Goal: Task Accomplishment & Management: Manage account settings

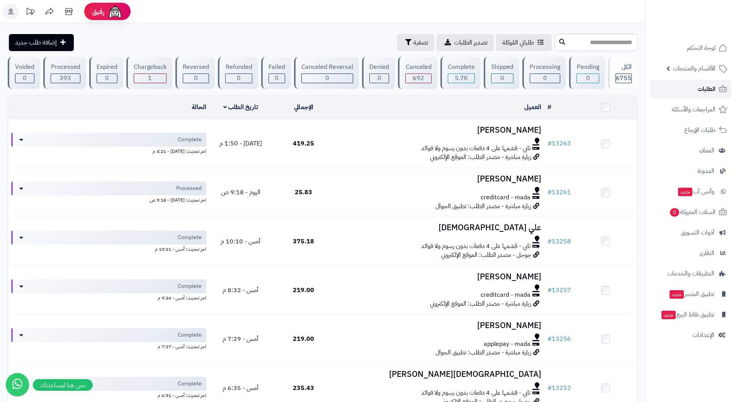
click at [688, 89] on link "الطلبات" at bounding box center [691, 89] width 81 height 19
click at [677, 90] on link "الطلبات" at bounding box center [691, 89] width 81 height 19
click at [679, 111] on span "المراجعات والأسئلة" at bounding box center [694, 109] width 43 height 11
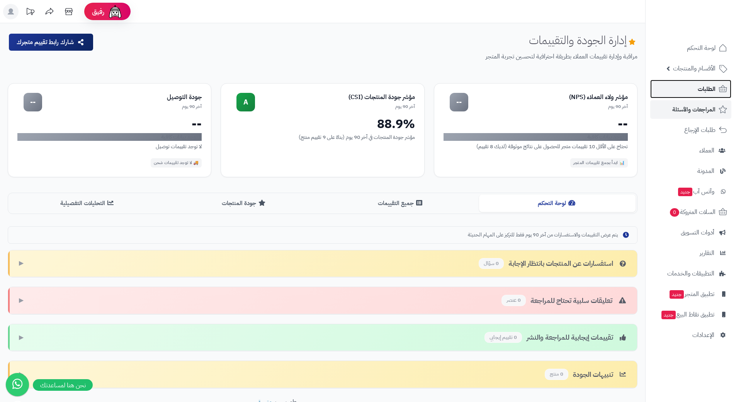
click at [674, 84] on link "الطلبات" at bounding box center [691, 89] width 81 height 19
